Goal: Information Seeking & Learning: Learn about a topic

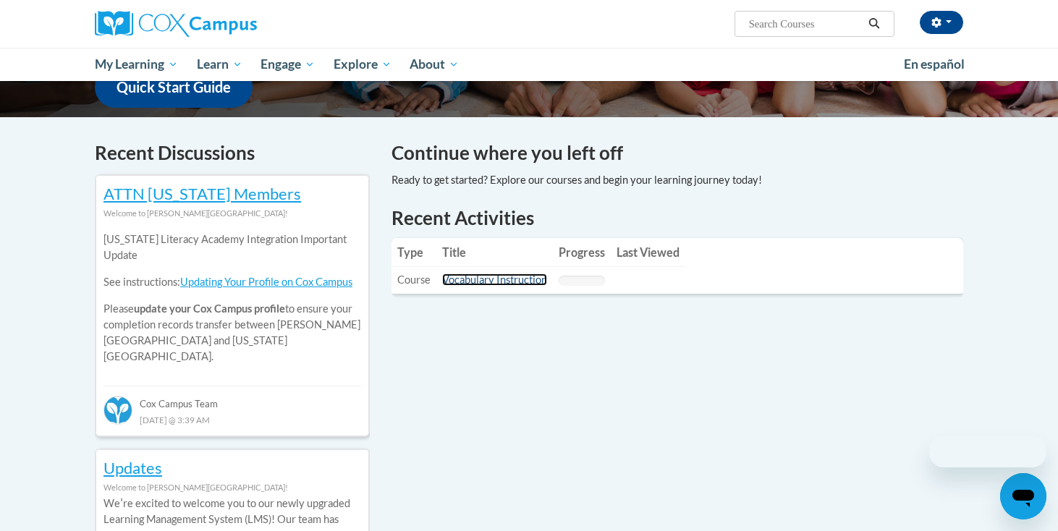
click at [495, 281] on link "Vocabulary Instruction" at bounding box center [494, 280] width 105 height 12
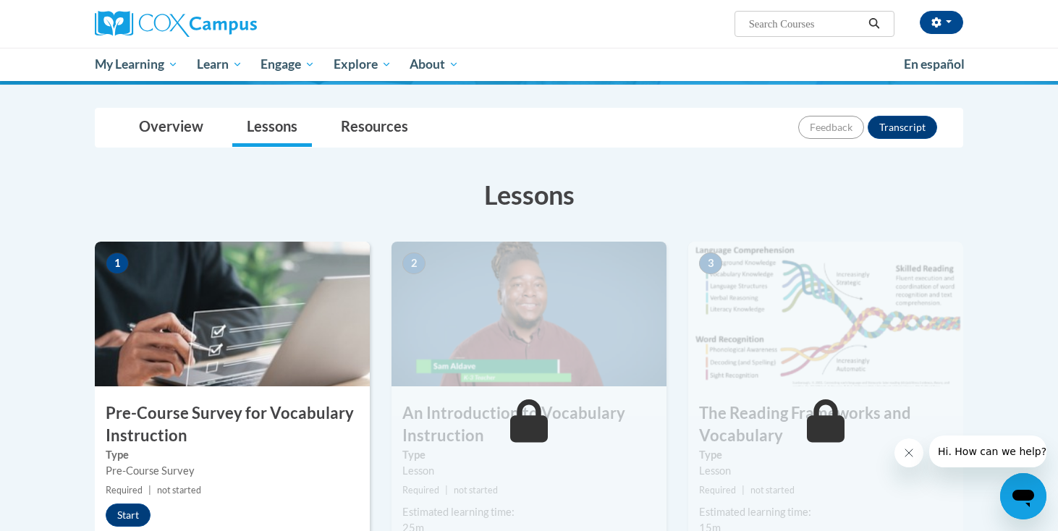
scroll to position [140, 0]
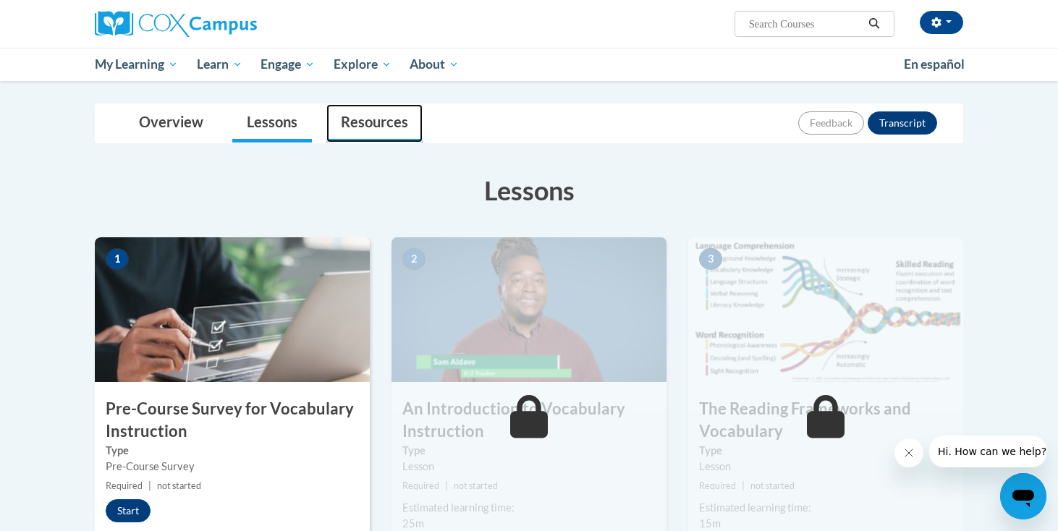
click at [356, 128] on link "Resources" at bounding box center [374, 123] width 96 height 38
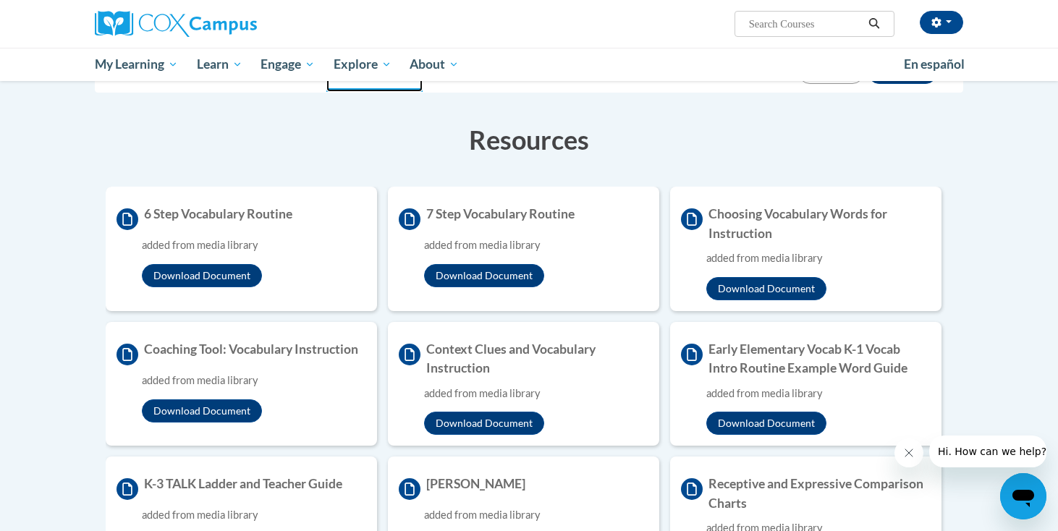
scroll to position [177, 0]
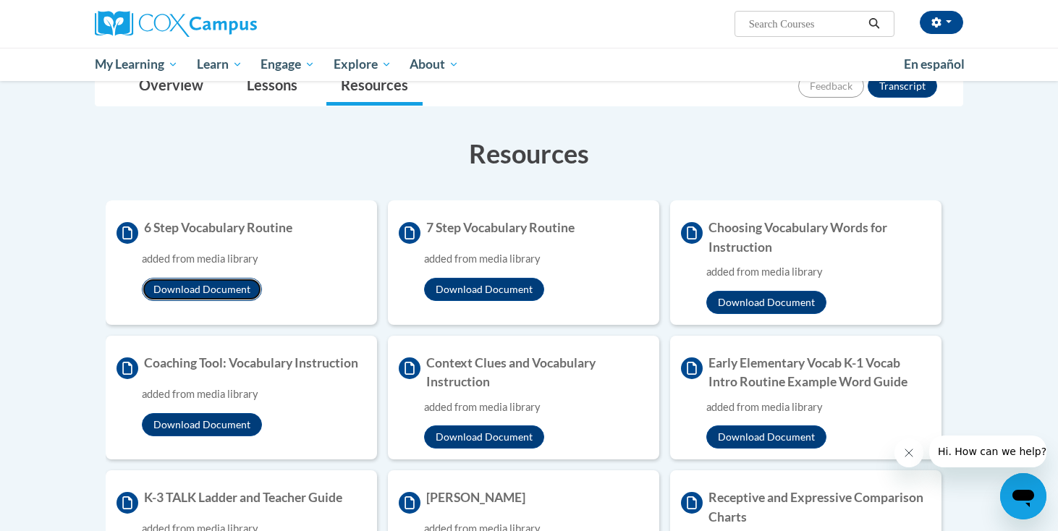
click at [227, 292] on button "Download Document" at bounding box center [202, 289] width 120 height 23
click at [476, 288] on button "Download Document" at bounding box center [484, 289] width 120 height 23
click at [747, 304] on button "Download Document" at bounding box center [766, 302] width 120 height 23
click at [224, 426] on button "Download Document" at bounding box center [202, 424] width 120 height 23
click at [502, 441] on button "Download Document" at bounding box center [484, 437] width 120 height 23
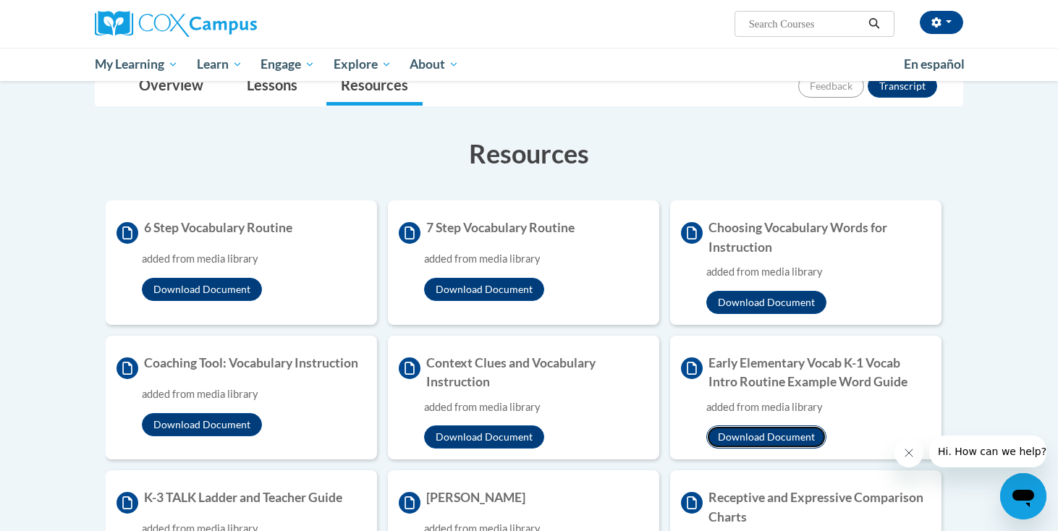
click at [735, 438] on button "Download Document" at bounding box center [766, 437] width 120 height 23
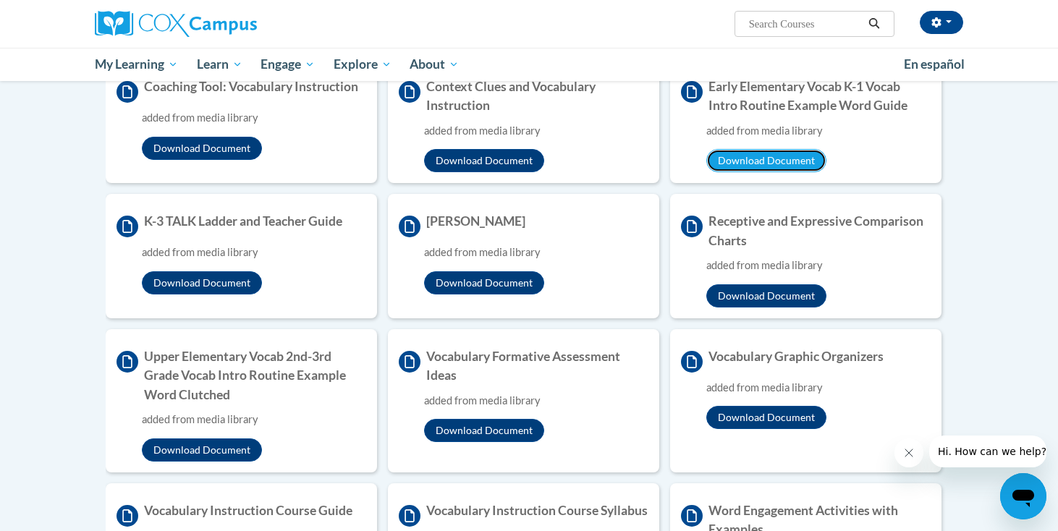
scroll to position [462, 0]
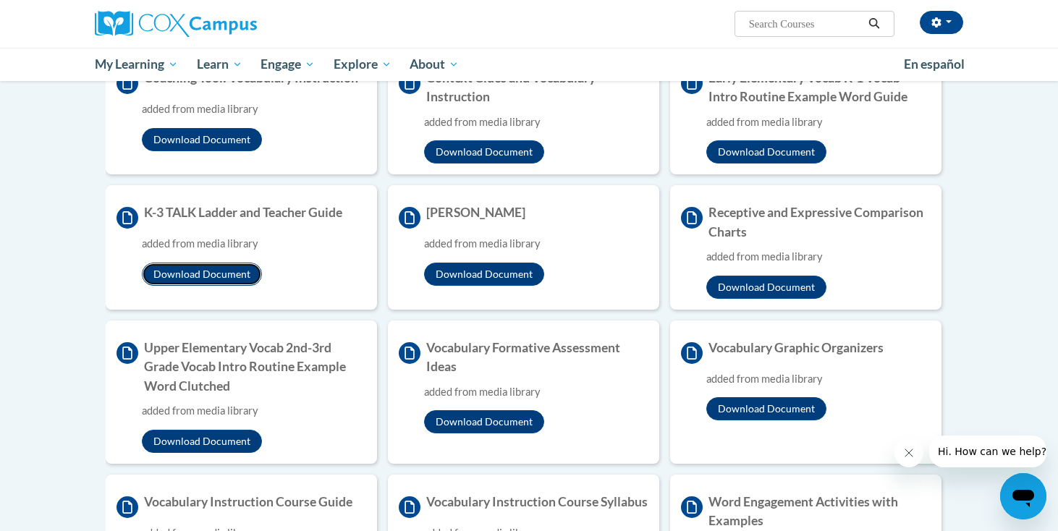
click at [232, 276] on button "Download Document" at bounding box center [202, 274] width 120 height 23
click at [460, 279] on button "Download Document" at bounding box center [484, 274] width 120 height 23
click at [734, 289] on button "Download Document" at bounding box center [766, 287] width 120 height 23
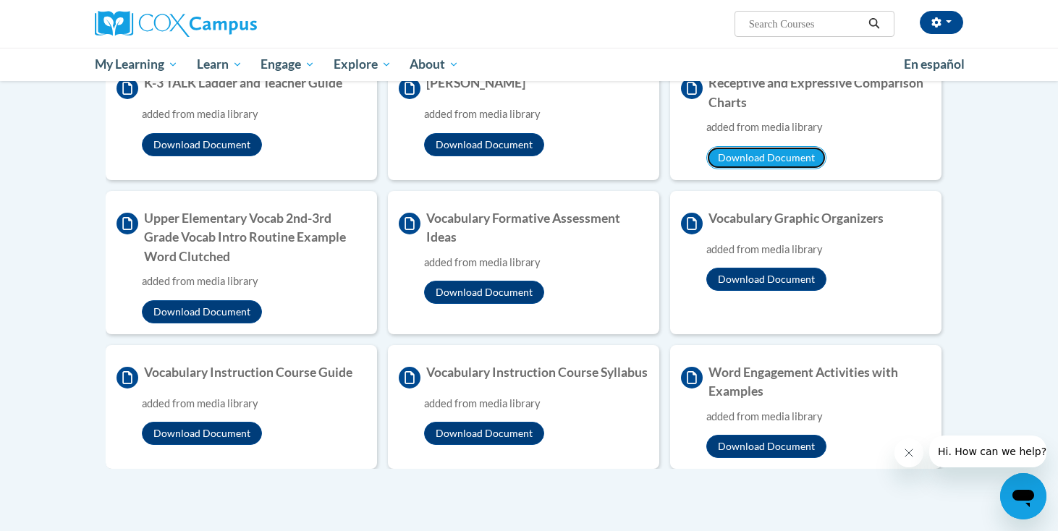
scroll to position [635, 0]
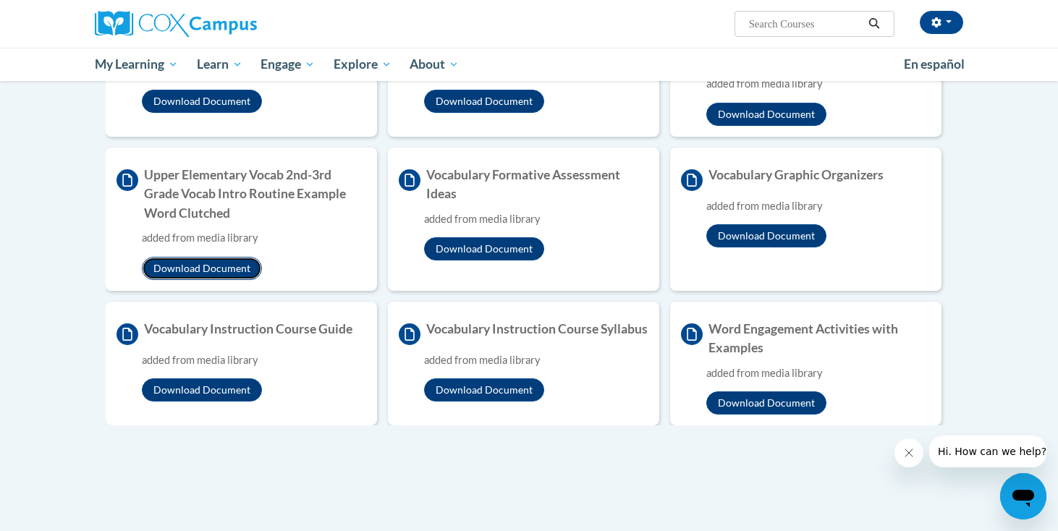
click at [232, 264] on button "Download Document" at bounding box center [202, 268] width 120 height 23
click at [504, 256] on button "Download Document" at bounding box center [484, 248] width 120 height 23
click at [779, 245] on button "Download Document" at bounding box center [766, 235] width 120 height 23
click at [213, 385] on button "Download Document" at bounding box center [202, 390] width 120 height 23
click at [499, 402] on button "Download Document" at bounding box center [484, 390] width 120 height 23
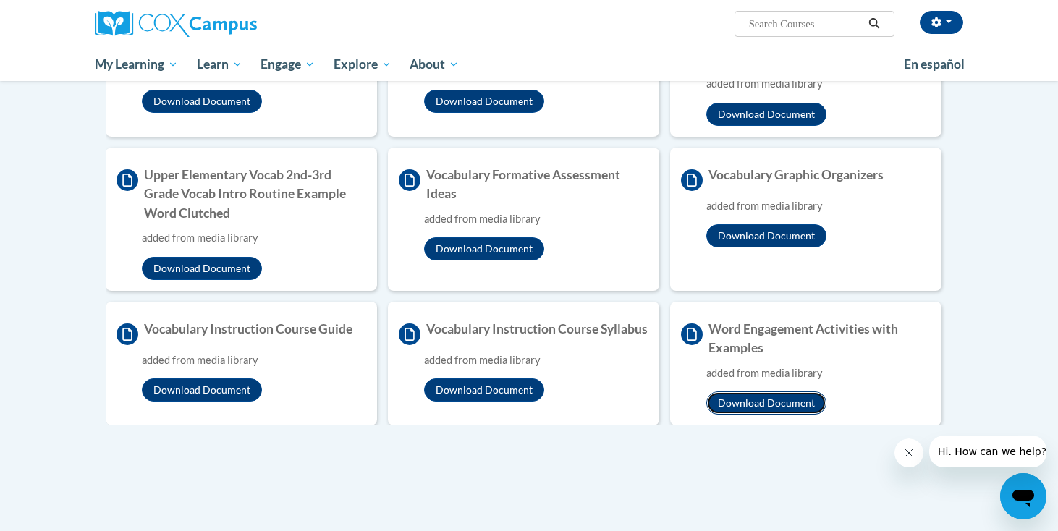
click at [779, 413] on button "Download Document" at bounding box center [766, 403] width 120 height 23
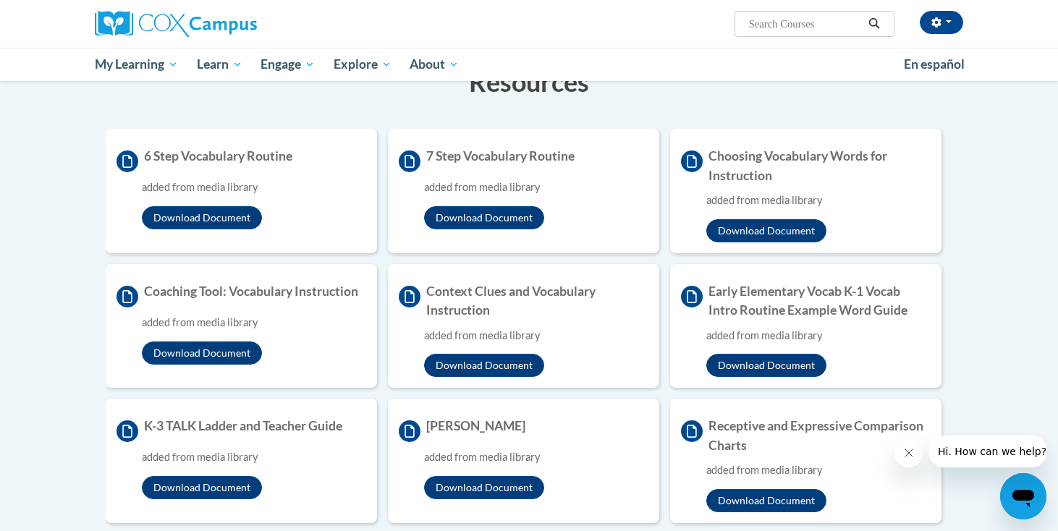
scroll to position [0, 0]
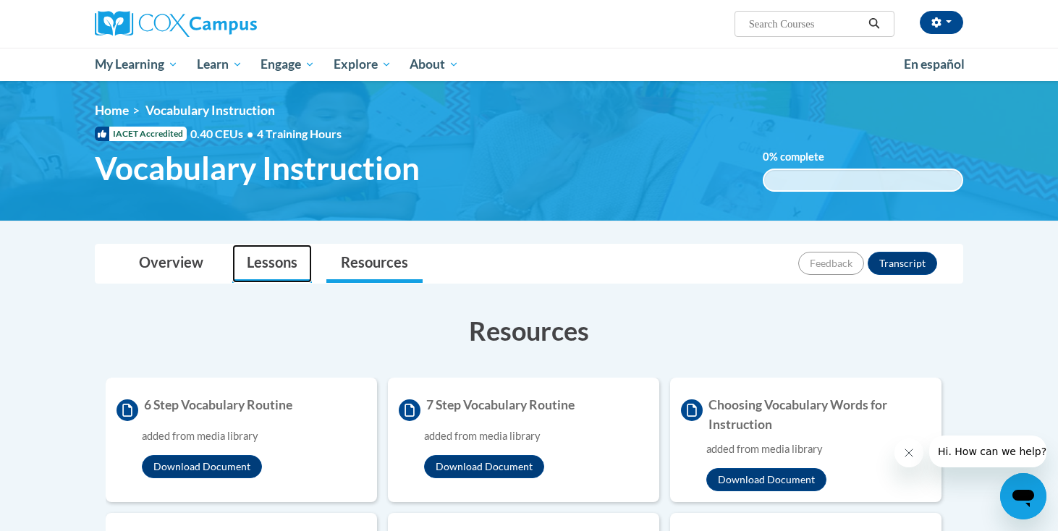
click at [276, 266] on link "Lessons" at bounding box center [272, 264] width 80 height 38
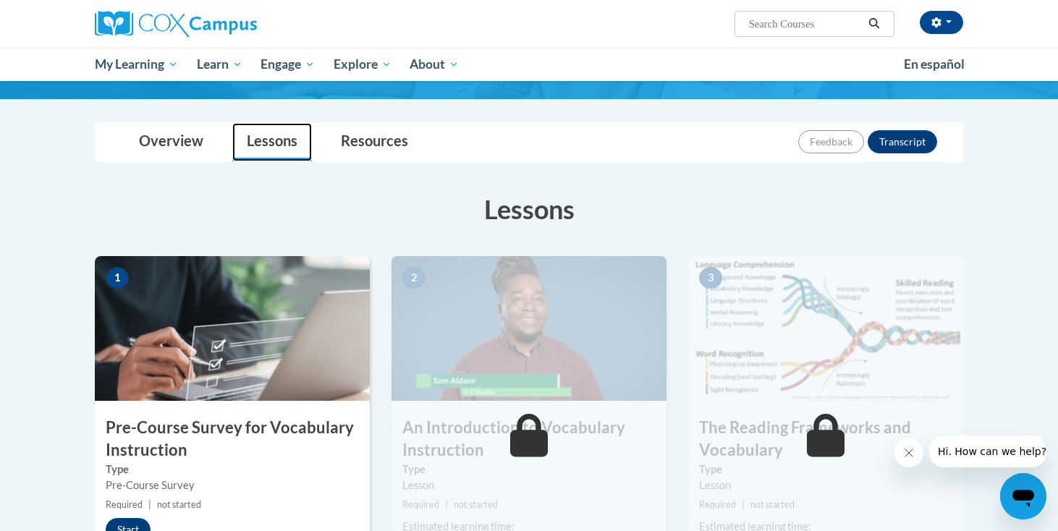
scroll to position [124, 0]
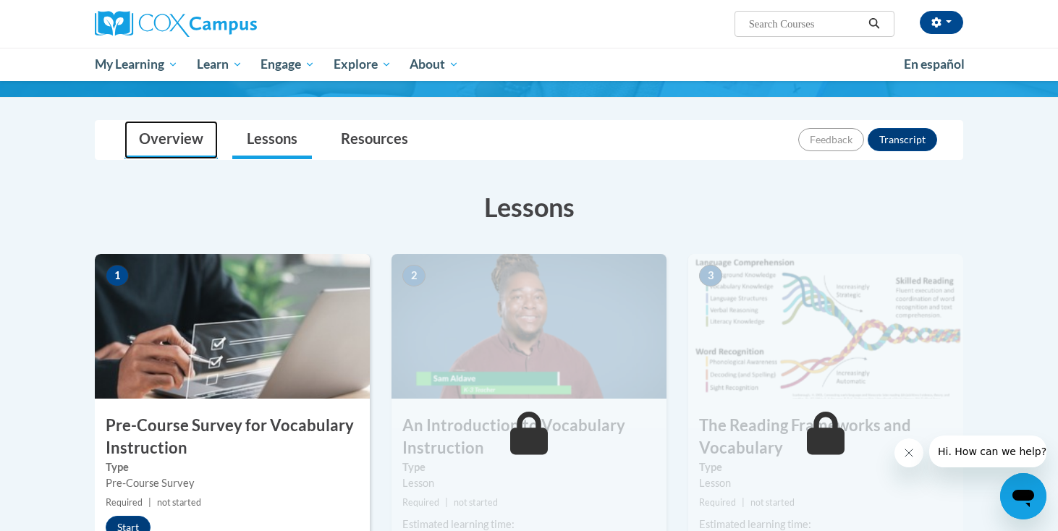
click at [182, 140] on link "Overview" at bounding box center [170, 140] width 93 height 38
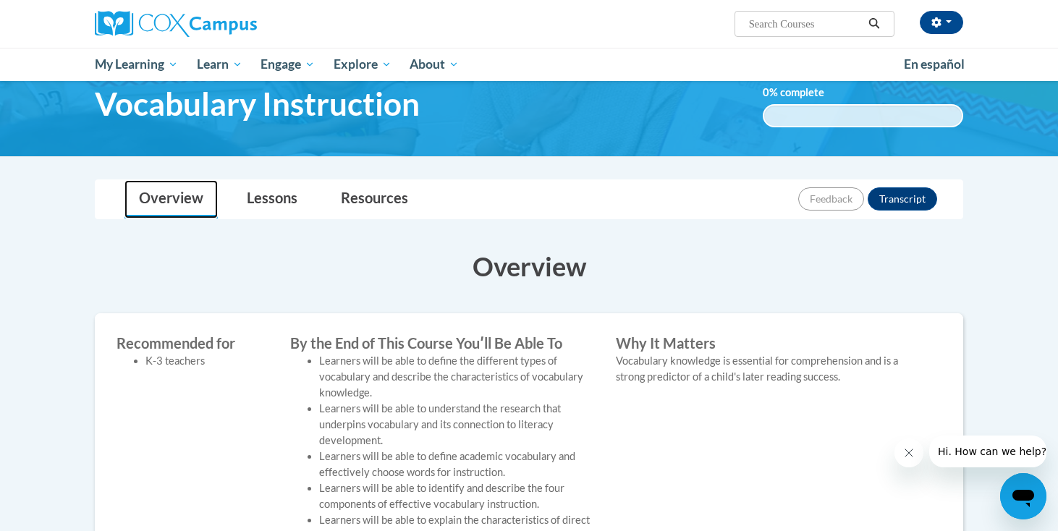
scroll to position [0, 0]
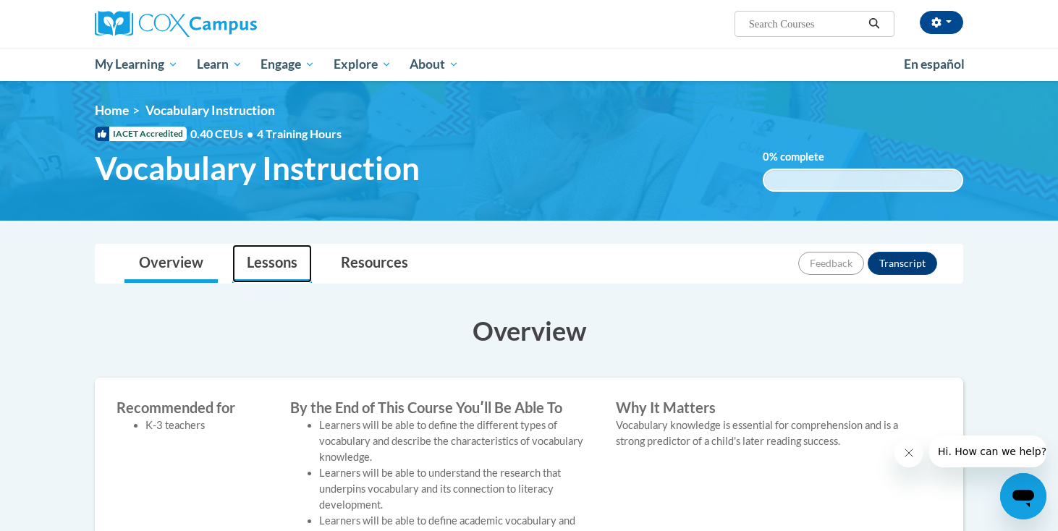
click at [262, 263] on link "Lessons" at bounding box center [272, 264] width 80 height 38
